Goal: Information Seeking & Learning: Understand process/instructions

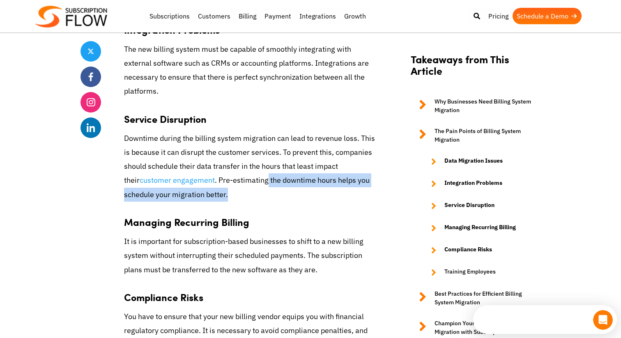
drag, startPoint x: 247, startPoint y: 163, endPoint x: 247, endPoint y: 158, distance: 5.3
click at [247, 158] on p "Downtime during the billing system migration can lead to revenue loss. This is …" at bounding box center [250, 166] width 253 height 70
drag, startPoint x: 247, startPoint y: 158, endPoint x: 247, endPoint y: 166, distance: 8.6
click at [247, 166] on p "Downtime during the billing system migration can lead to revenue loss. This is …" at bounding box center [250, 166] width 253 height 70
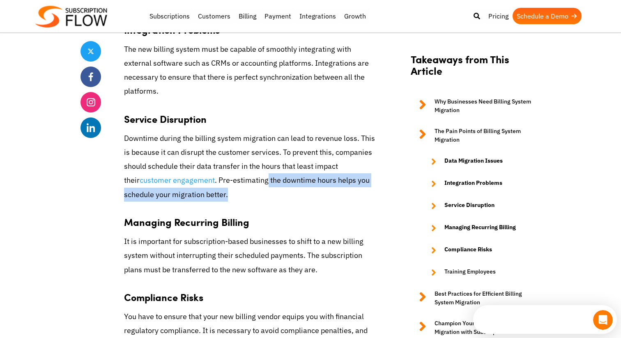
click at [247, 166] on p "Downtime during the billing system migration can lead to revenue loss. This is …" at bounding box center [250, 166] width 253 height 70
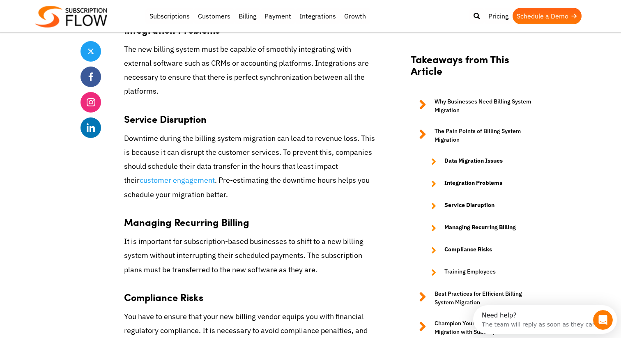
click at [234, 165] on p "Downtime during the billing system migration can lead to revenue loss. This is …" at bounding box center [250, 166] width 253 height 70
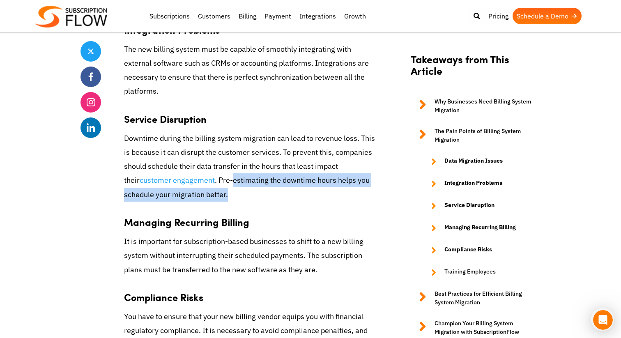
drag, startPoint x: 234, startPoint y: 165, endPoint x: 234, endPoint y: 154, distance: 11.9
click at [234, 154] on p "Downtime during the billing system migration can lead to revenue loss. This is …" at bounding box center [250, 166] width 253 height 70
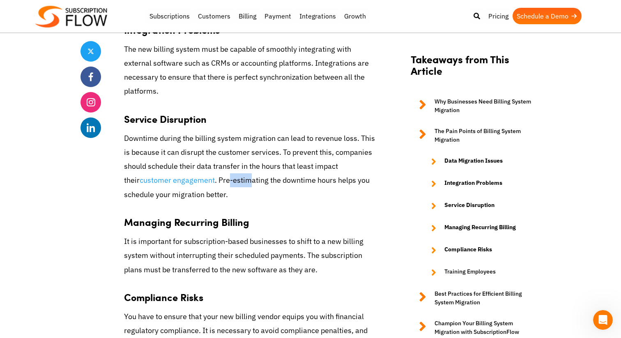
drag, startPoint x: 234, startPoint y: 154, endPoint x: 212, endPoint y: 154, distance: 22.6
click at [212, 154] on p "Downtime during the billing system migration can lead to revenue loss. This is …" at bounding box center [250, 166] width 253 height 70
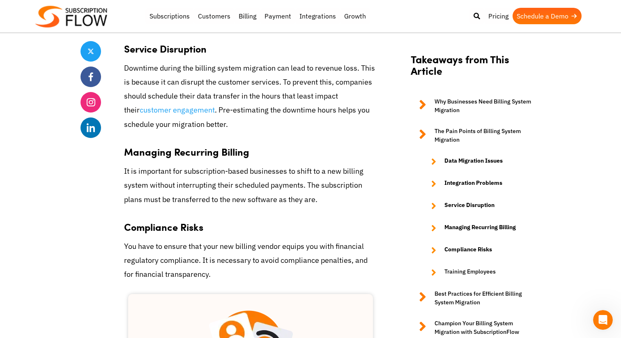
scroll to position [1214, 0]
click at [205, 165] on p "It is important for subscription-based businesses to shift to a new billing sys…" at bounding box center [250, 186] width 253 height 42
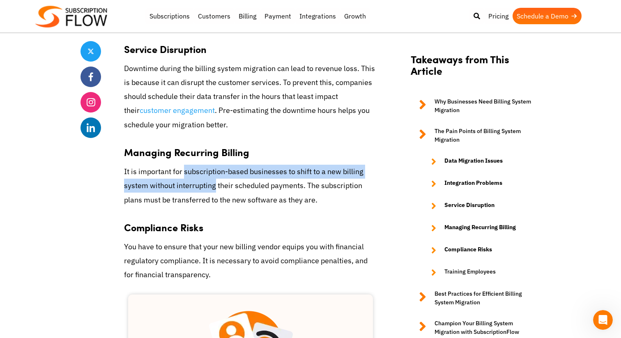
drag, startPoint x: 205, startPoint y: 148, endPoint x: 205, endPoint y: 156, distance: 8.2
click at [205, 165] on p "It is important for subscription-based businesses to shift to a new billing sys…" at bounding box center [250, 186] width 253 height 42
drag, startPoint x: 205, startPoint y: 156, endPoint x: 205, endPoint y: 146, distance: 10.3
click at [205, 165] on p "It is important for subscription-based businesses to shift to a new billing sys…" at bounding box center [250, 186] width 253 height 42
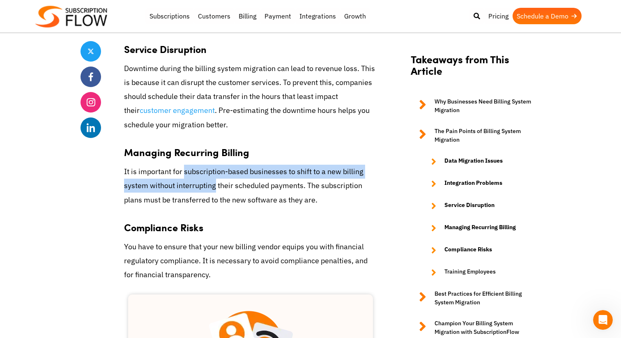
click at [205, 165] on p "It is important for subscription-based businesses to shift to a new billing sys…" at bounding box center [250, 186] width 253 height 42
drag, startPoint x: 205, startPoint y: 146, endPoint x: 223, endPoint y: 160, distance: 22.5
click at [223, 165] on p "It is important for subscription-based businesses to shift to a new billing sys…" at bounding box center [250, 186] width 253 height 42
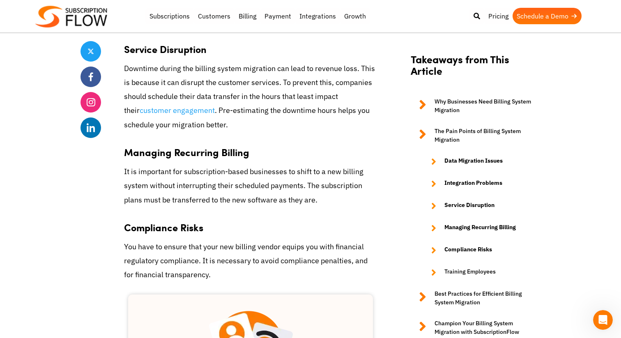
click at [204, 165] on p "It is important for subscription-based businesses to shift to a new billing sys…" at bounding box center [250, 186] width 253 height 42
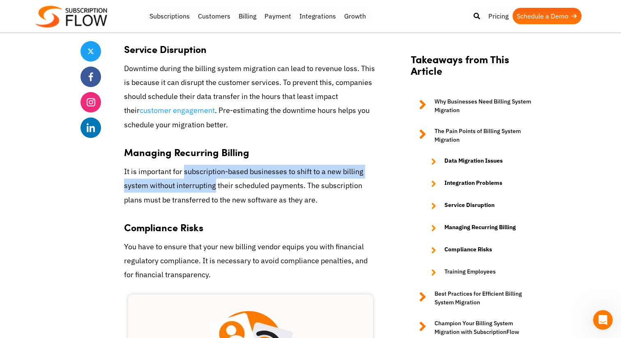
drag, startPoint x: 204, startPoint y: 159, endPoint x: 202, endPoint y: 146, distance: 12.9
click at [202, 165] on p "It is important for subscription-based businesses to shift to a new billing sys…" at bounding box center [250, 186] width 253 height 42
drag, startPoint x: 202, startPoint y: 146, endPoint x: 202, endPoint y: 158, distance: 11.9
click at [202, 165] on p "It is important for subscription-based businesses to shift to a new billing sys…" at bounding box center [250, 186] width 253 height 42
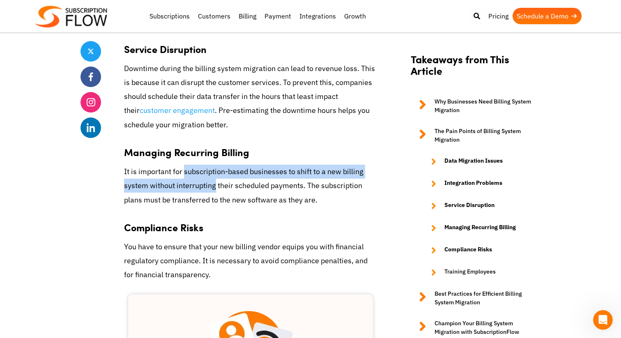
click at [202, 165] on p "It is important for subscription-based businesses to shift to a new billing sys…" at bounding box center [250, 186] width 253 height 42
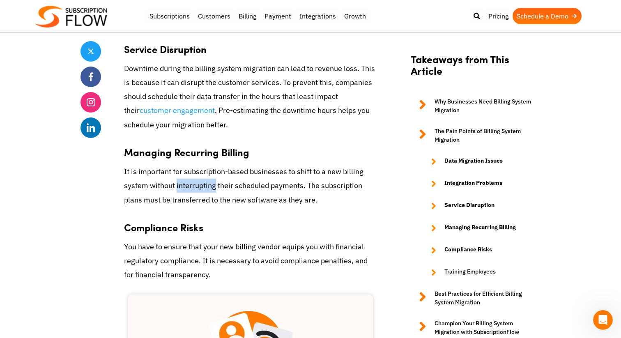
click at [202, 165] on p "It is important for subscription-based businesses to shift to a new billing sys…" at bounding box center [250, 186] width 253 height 42
click at [203, 165] on p "It is important for subscription-based businesses to shift to a new billing sys…" at bounding box center [250, 186] width 253 height 42
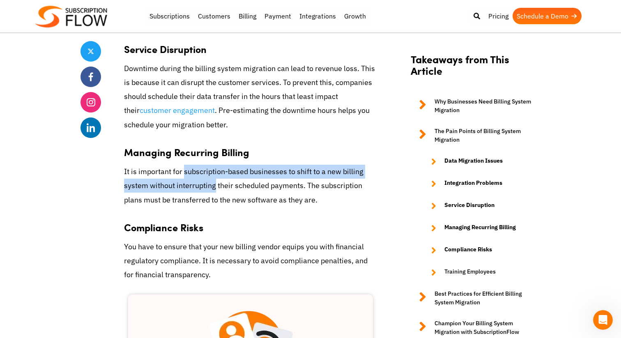
drag, startPoint x: 203, startPoint y: 160, endPoint x: 203, endPoint y: 149, distance: 10.7
click at [203, 165] on p "It is important for subscription-based businesses to shift to a new billing sys…" at bounding box center [250, 186] width 253 height 42
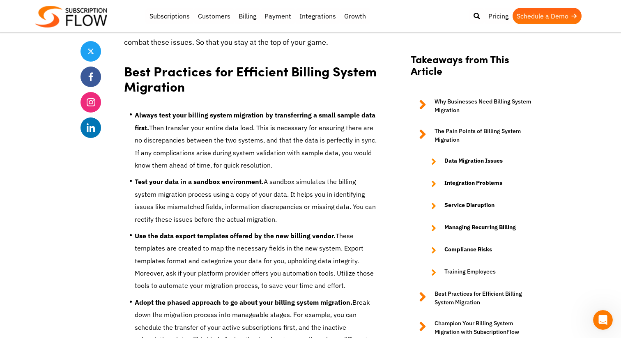
scroll to position [1812, 0]
click at [187, 194] on li "Test your data in a sandbox environment. A sandbox simulates the billing system…" at bounding box center [256, 203] width 242 height 54
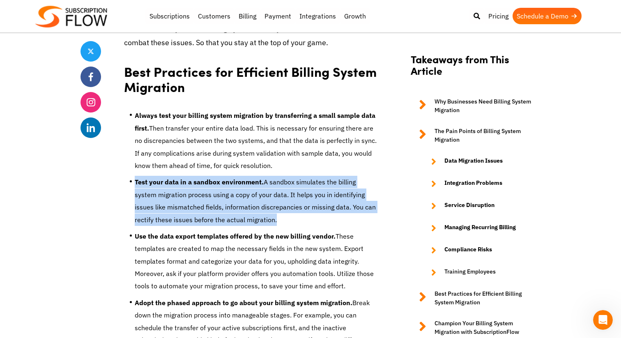
click at [187, 194] on li "Test your data in a sandbox environment. A sandbox simulates the billing system…" at bounding box center [256, 203] width 242 height 54
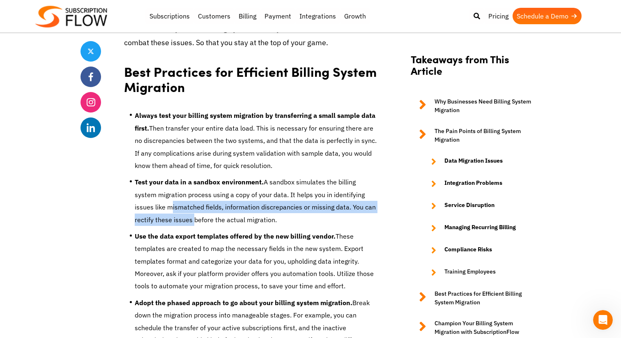
drag, startPoint x: 187, startPoint y: 194, endPoint x: 186, endPoint y: 180, distance: 14.4
click at [186, 180] on li "Test your data in a sandbox environment. A sandbox simulates the billing system…" at bounding box center [256, 203] width 242 height 54
drag, startPoint x: 186, startPoint y: 180, endPoint x: 188, endPoint y: 190, distance: 10.5
click at [188, 190] on li "Test your data in a sandbox environment. A sandbox simulates the billing system…" at bounding box center [256, 203] width 242 height 54
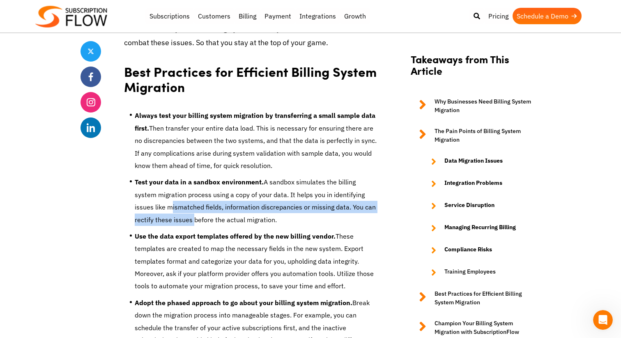
click at [188, 190] on li "Test your data in a sandbox environment. A sandbox simulates the billing system…" at bounding box center [256, 203] width 242 height 54
drag, startPoint x: 188, startPoint y: 190, endPoint x: 188, endPoint y: 184, distance: 6.2
click at [188, 184] on li "Test your data in a sandbox environment. A sandbox simulates the billing system…" at bounding box center [256, 203] width 242 height 54
drag, startPoint x: 188, startPoint y: 184, endPoint x: 192, endPoint y: 193, distance: 9.2
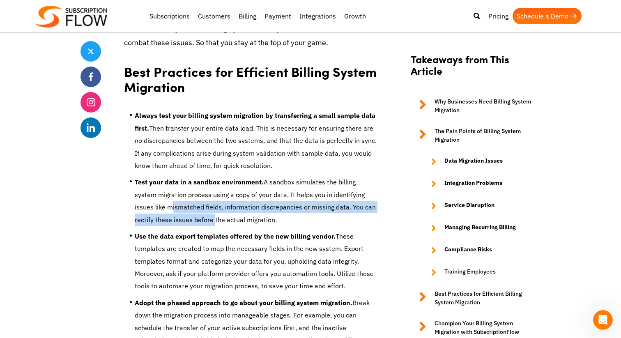
click at [192, 193] on li "Test your data in a sandbox environment. A sandbox simulates the billing system…" at bounding box center [256, 203] width 242 height 54
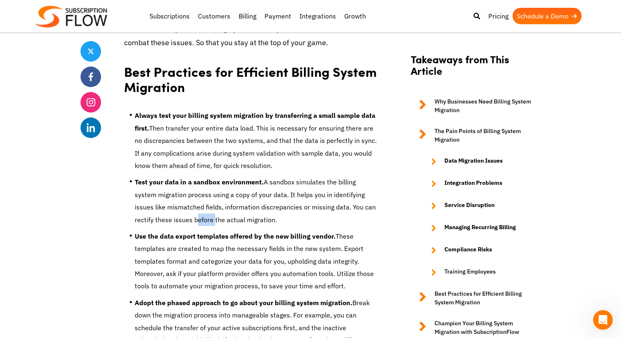
drag, startPoint x: 192, startPoint y: 193, endPoint x: 192, endPoint y: 186, distance: 6.2
click at [192, 186] on li "Test your data in a sandbox environment. A sandbox simulates the billing system…" at bounding box center [256, 203] width 242 height 54
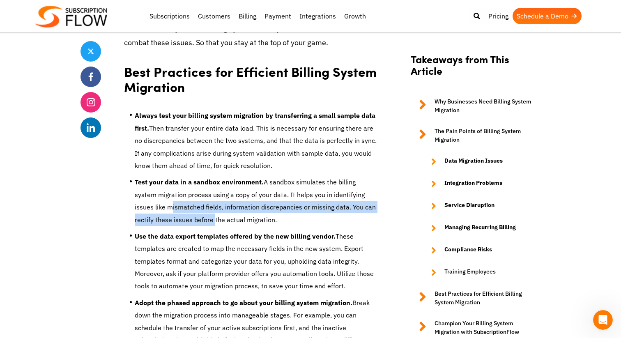
drag, startPoint x: 192, startPoint y: 186, endPoint x: 192, endPoint y: 181, distance: 5.7
click at [192, 181] on li "Test your data in a sandbox environment. A sandbox simulates the billing system…" at bounding box center [256, 203] width 242 height 54
drag, startPoint x: 192, startPoint y: 181, endPoint x: 192, endPoint y: 189, distance: 8.2
click at [192, 189] on li "Test your data in a sandbox environment. A sandbox simulates the billing system…" at bounding box center [256, 203] width 242 height 54
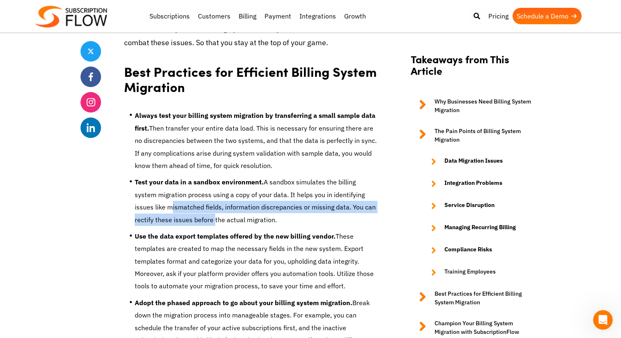
click at [192, 189] on li "Test your data in a sandbox environment. A sandbox simulates the billing system…" at bounding box center [256, 203] width 242 height 54
drag, startPoint x: 192, startPoint y: 189, endPoint x: 191, endPoint y: 179, distance: 9.5
click at [191, 179] on li "Test your data in a sandbox environment. A sandbox simulates the billing system…" at bounding box center [256, 203] width 242 height 54
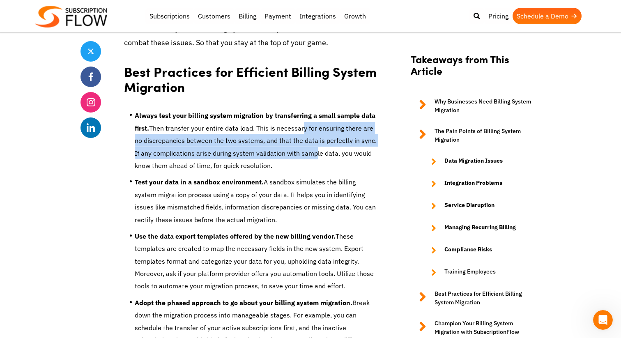
drag, startPoint x: 301, startPoint y: 127, endPoint x: 301, endPoint y: 101, distance: 26.3
click at [301, 109] on li "Always test your billing system migration by transferring a small sample data f…" at bounding box center [256, 142] width 242 height 67
click at [302, 109] on li "Always test your billing system migration by transferring a small sample data f…" at bounding box center [256, 142] width 242 height 67
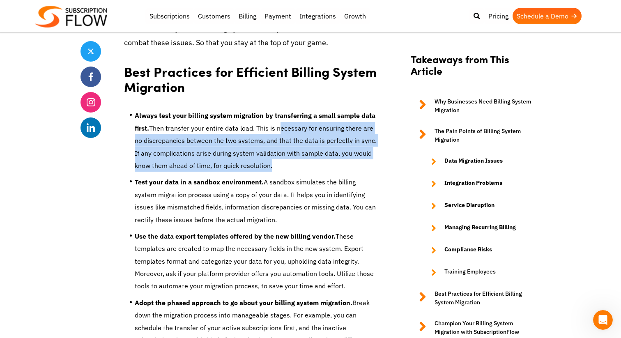
drag, startPoint x: 302, startPoint y: 101, endPoint x: 302, endPoint y: 134, distance: 32.9
click at [302, 134] on li "Always test your billing system migration by transferring a small sample data f…" at bounding box center [256, 142] width 242 height 67
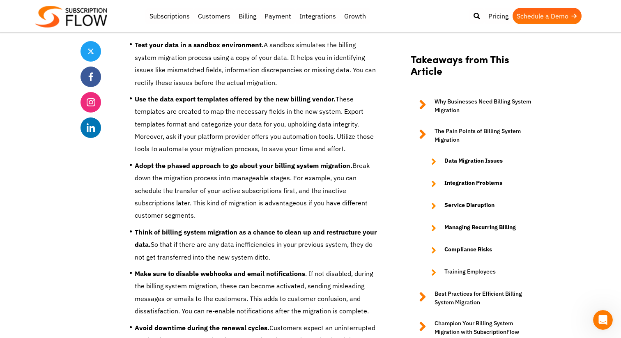
scroll to position [1950, 0]
drag, startPoint x: 287, startPoint y: 188, endPoint x: 287, endPoint y: 172, distance: 16.0
click at [287, 172] on li "Adopt the phased approach to go about your billing system migration. Break down…" at bounding box center [256, 192] width 242 height 67
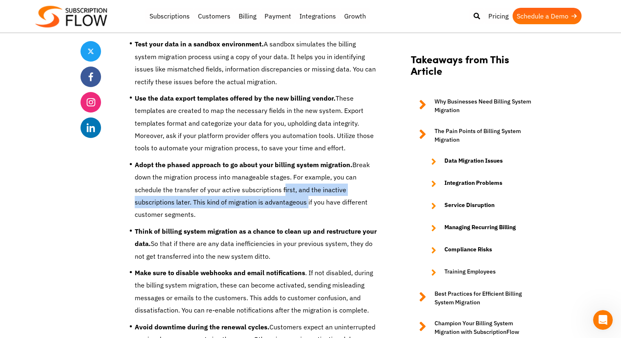
drag, startPoint x: 287, startPoint y: 172, endPoint x: 285, endPoint y: 160, distance: 12.0
click at [285, 160] on li "Adopt the phased approach to go about your billing system migration. Break down…" at bounding box center [256, 192] width 242 height 67
drag, startPoint x: 285, startPoint y: 160, endPoint x: 285, endPoint y: 176, distance: 16.0
click at [285, 176] on li "Adopt the phased approach to go about your billing system migration. Break down…" at bounding box center [256, 192] width 242 height 67
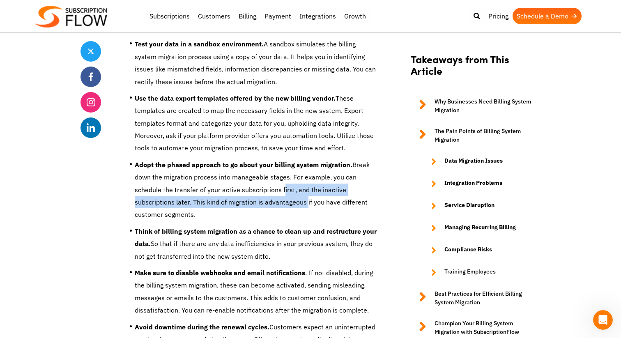
click at [285, 176] on li "Adopt the phased approach to go about your billing system migration. Break down…" at bounding box center [256, 192] width 242 height 67
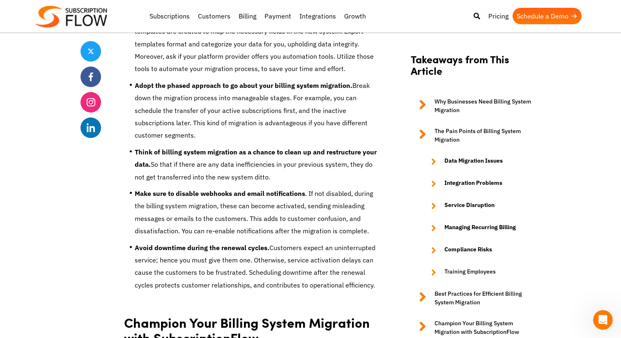
scroll to position [2030, 0]
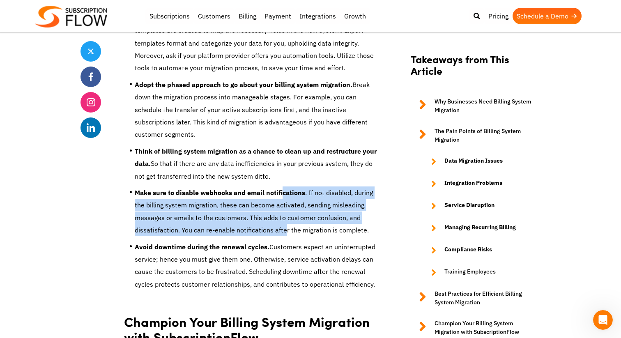
drag, startPoint x: 280, startPoint y: 204, endPoint x: 285, endPoint y: 159, distance: 44.6
click at [285, 186] on li "Make sure to disable webhooks and email notifications . If not disabled, during…" at bounding box center [256, 213] width 242 height 54
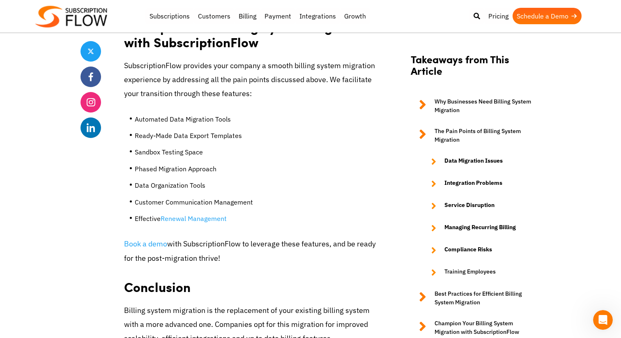
scroll to position [2506, 0]
